Goal: Navigation & Orientation: Find specific page/section

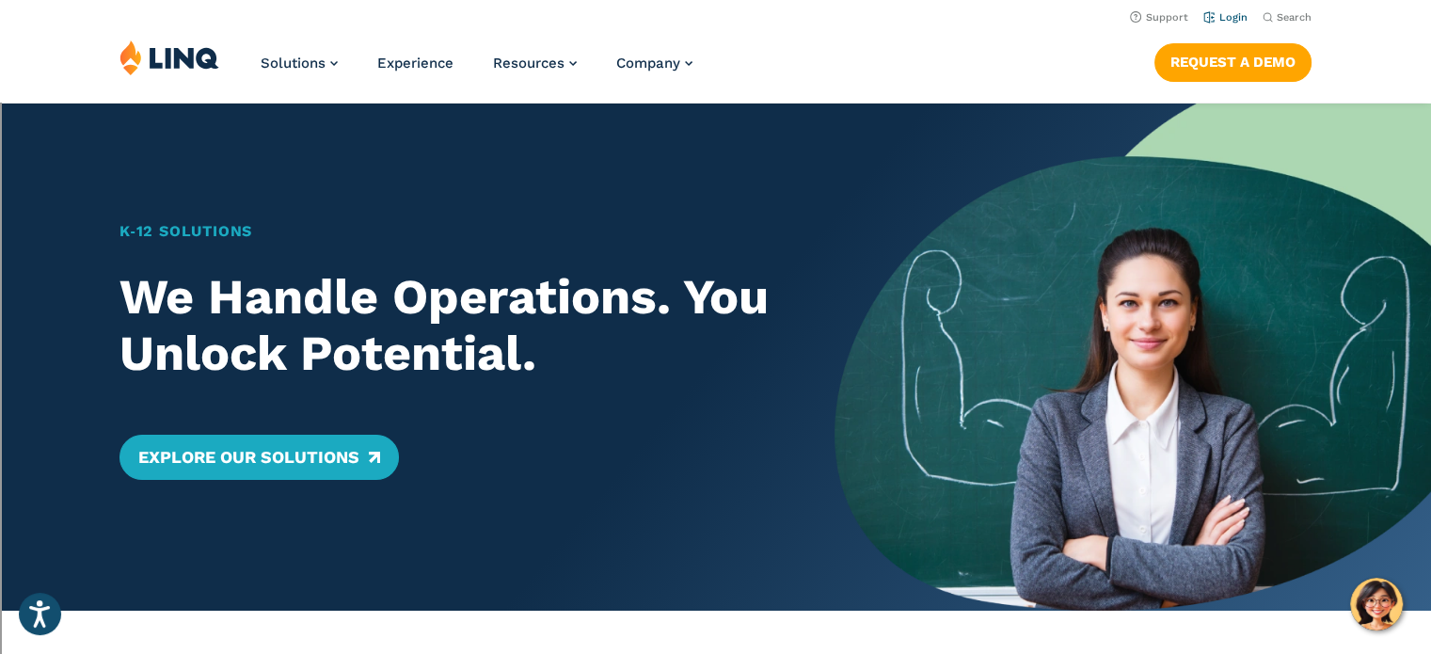
click at [1236, 14] on link "Login" at bounding box center [1225, 17] width 44 height 12
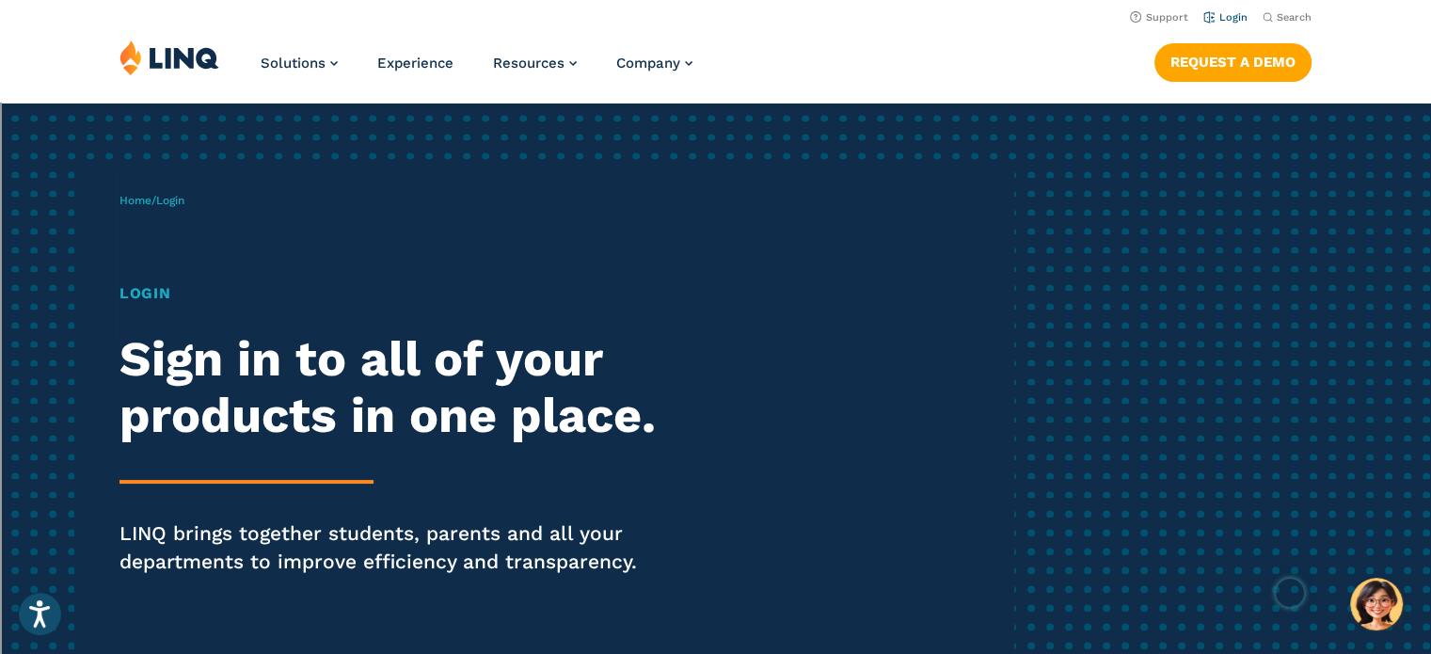
click at [1233, 14] on link "Login" at bounding box center [1225, 17] width 44 height 12
click at [137, 289] on h1 "Login" at bounding box center [394, 293] width 551 height 23
click at [1219, 18] on link "Login" at bounding box center [1225, 17] width 44 height 12
